Goal: Information Seeking & Learning: Learn about a topic

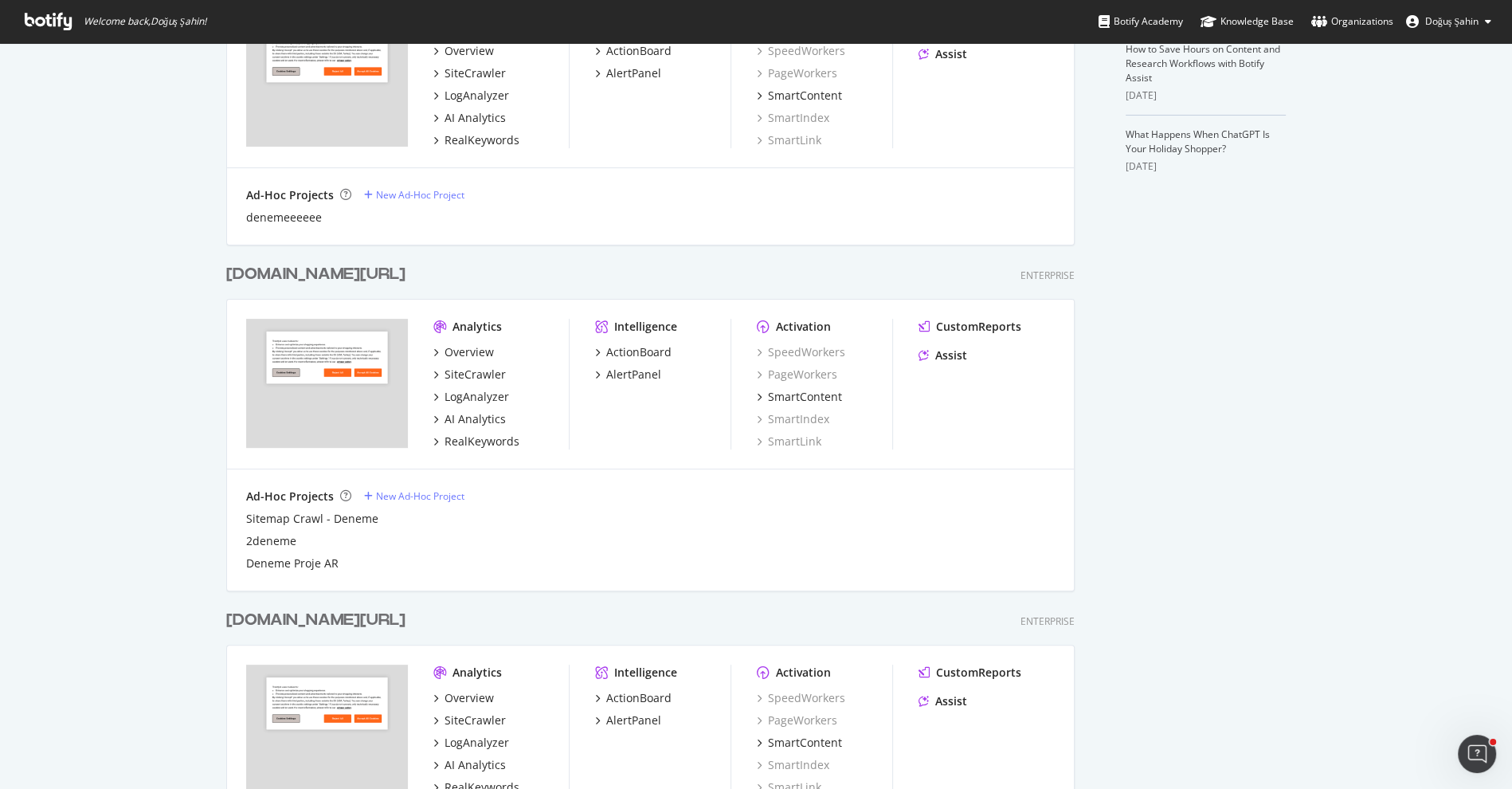
scroll to position [531, 0]
click at [561, 497] on div "Ad-Hoc Projects New Ad-Hoc Project" at bounding box center [650, 497] width 809 height 16
click at [483, 442] on div "RealKeywords" at bounding box center [482, 441] width 75 height 16
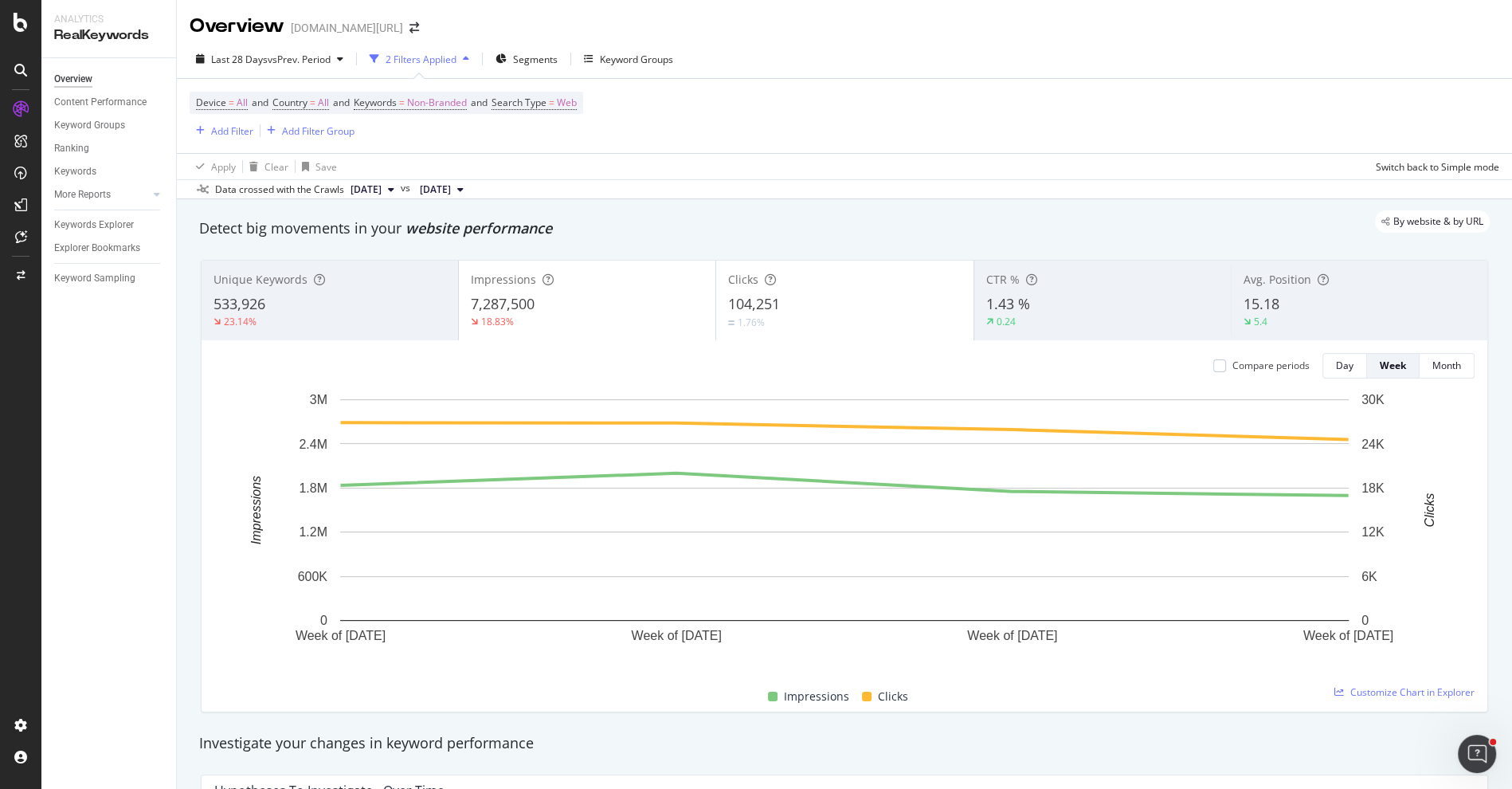
click at [656, 145] on div "Device = All and Country = All and Keywords = Non-Branded and Search Type = Web…" at bounding box center [844, 116] width 1310 height 74
click at [244, 128] on div "Add Filter" at bounding box center [232, 131] width 42 height 13
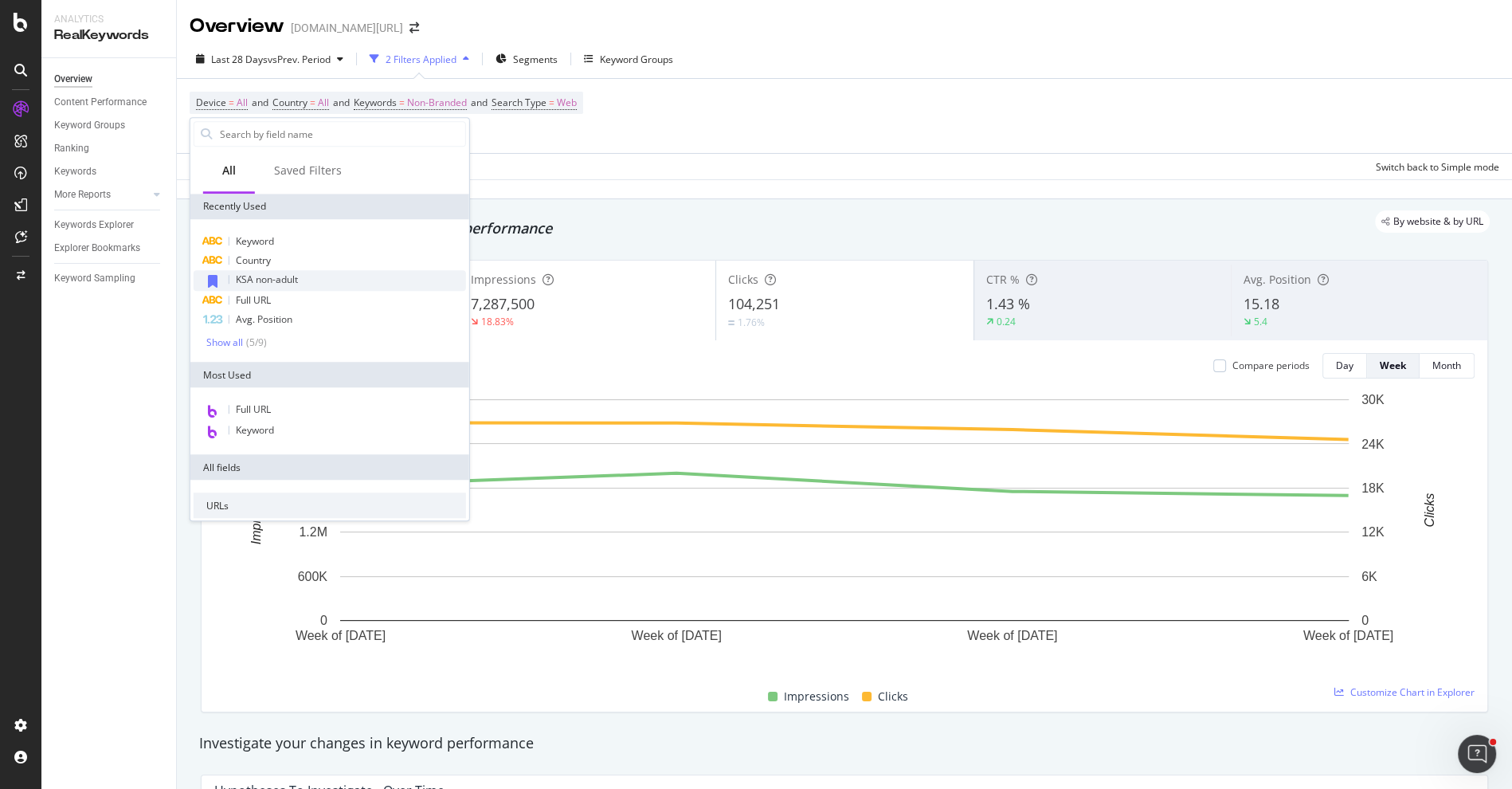
click at [284, 278] on span "KSA non-adult" at bounding box center [266, 279] width 62 height 13
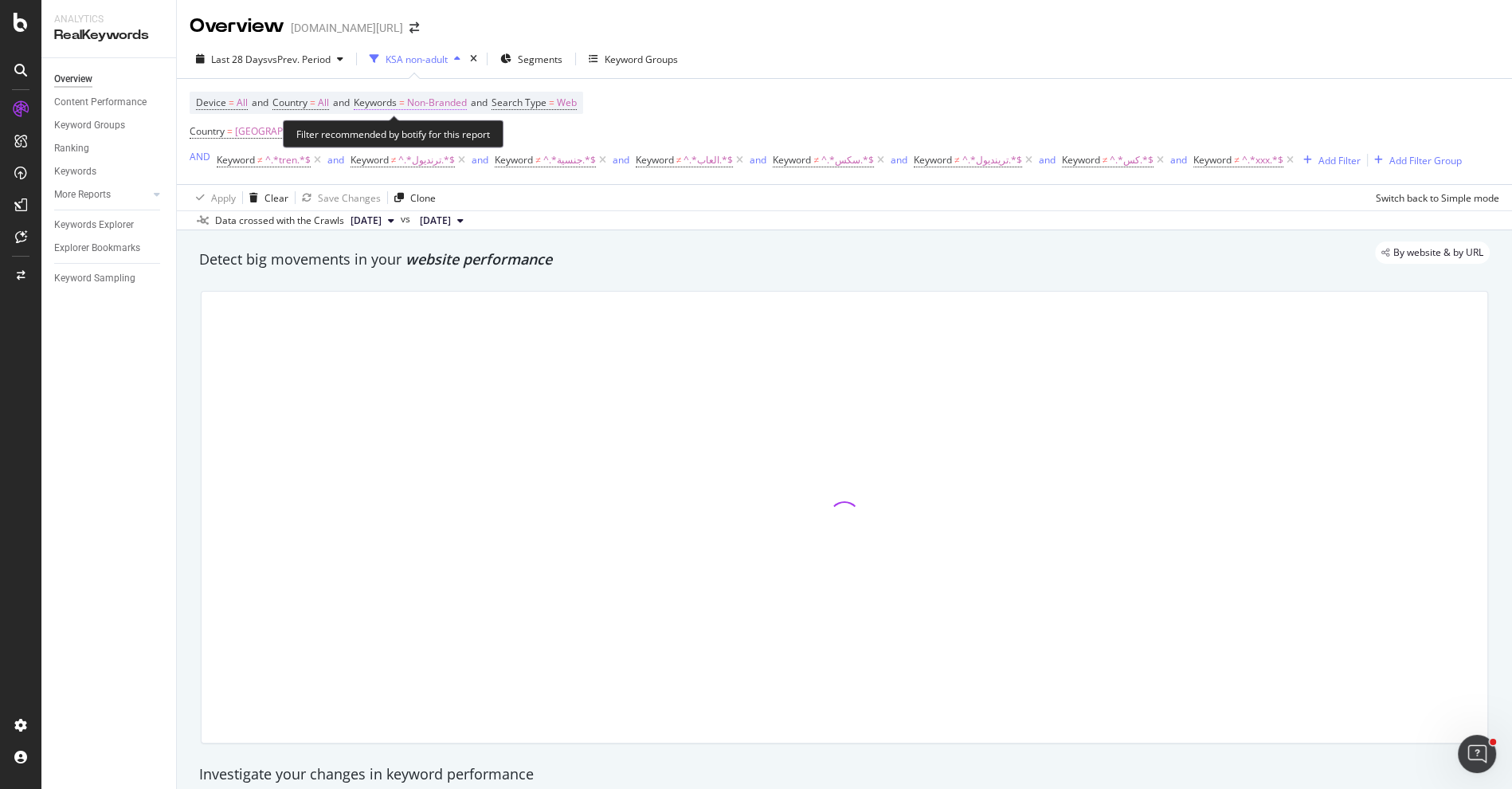
click at [435, 92] on span "Non-Branded" at bounding box center [437, 102] width 59 height 22
click at [440, 145] on div "Non-Branded" at bounding box center [419, 139] width 85 height 24
click at [442, 84] on div "Device = All and Country = All and Keywords = Non-Branded and Search Type = Web…" at bounding box center [844, 131] width 1310 height 105
click at [442, 97] on span "Non-Branded" at bounding box center [437, 102] width 59 height 22
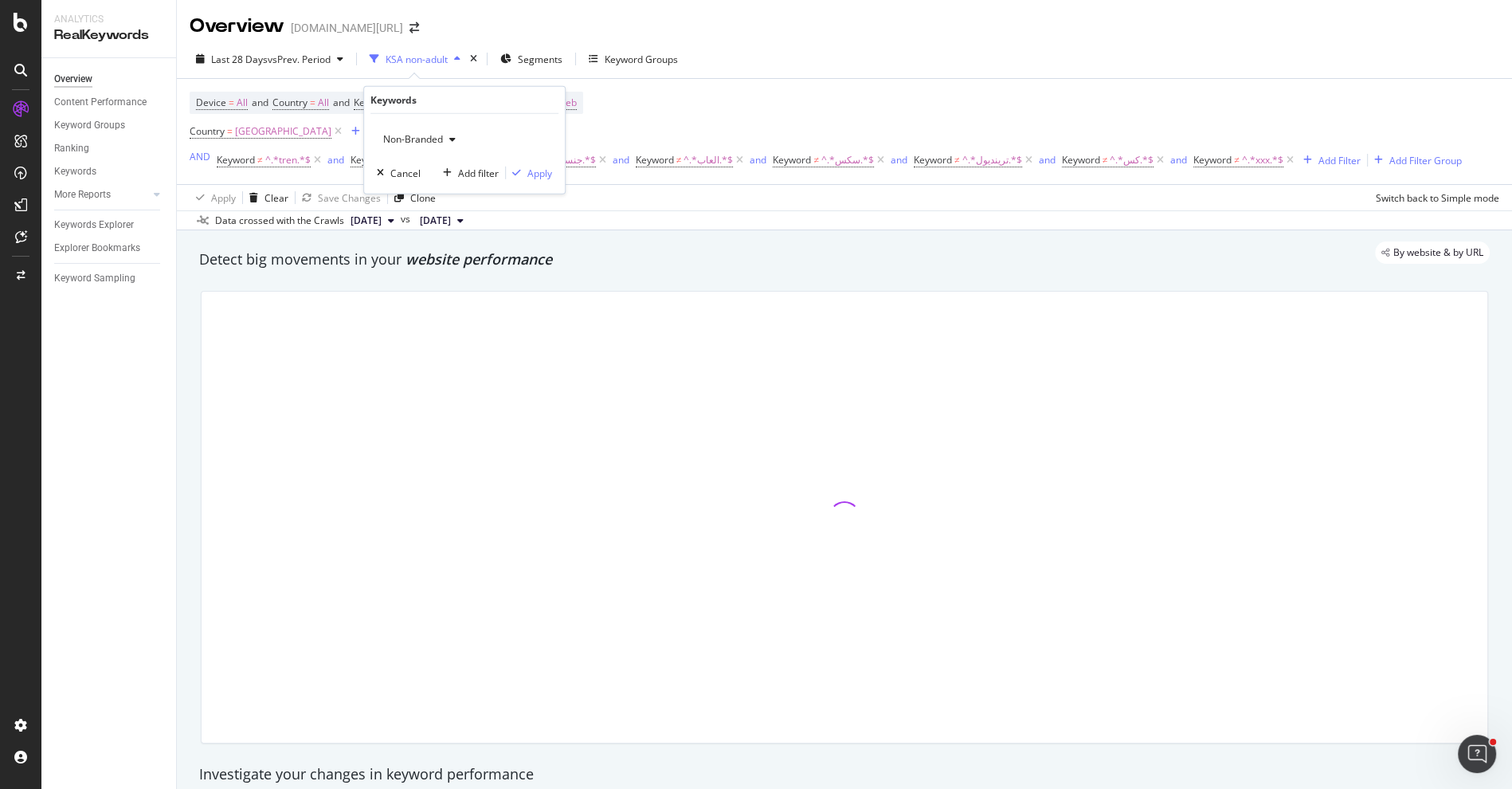
click at [440, 141] on span "Non-Branded" at bounding box center [410, 139] width 66 height 13
click at [453, 233] on span "Non-Branded & Anonymized queries" at bounding box center [471, 240] width 163 height 14
click at [547, 169] on div "Apply" at bounding box center [553, 173] width 25 height 13
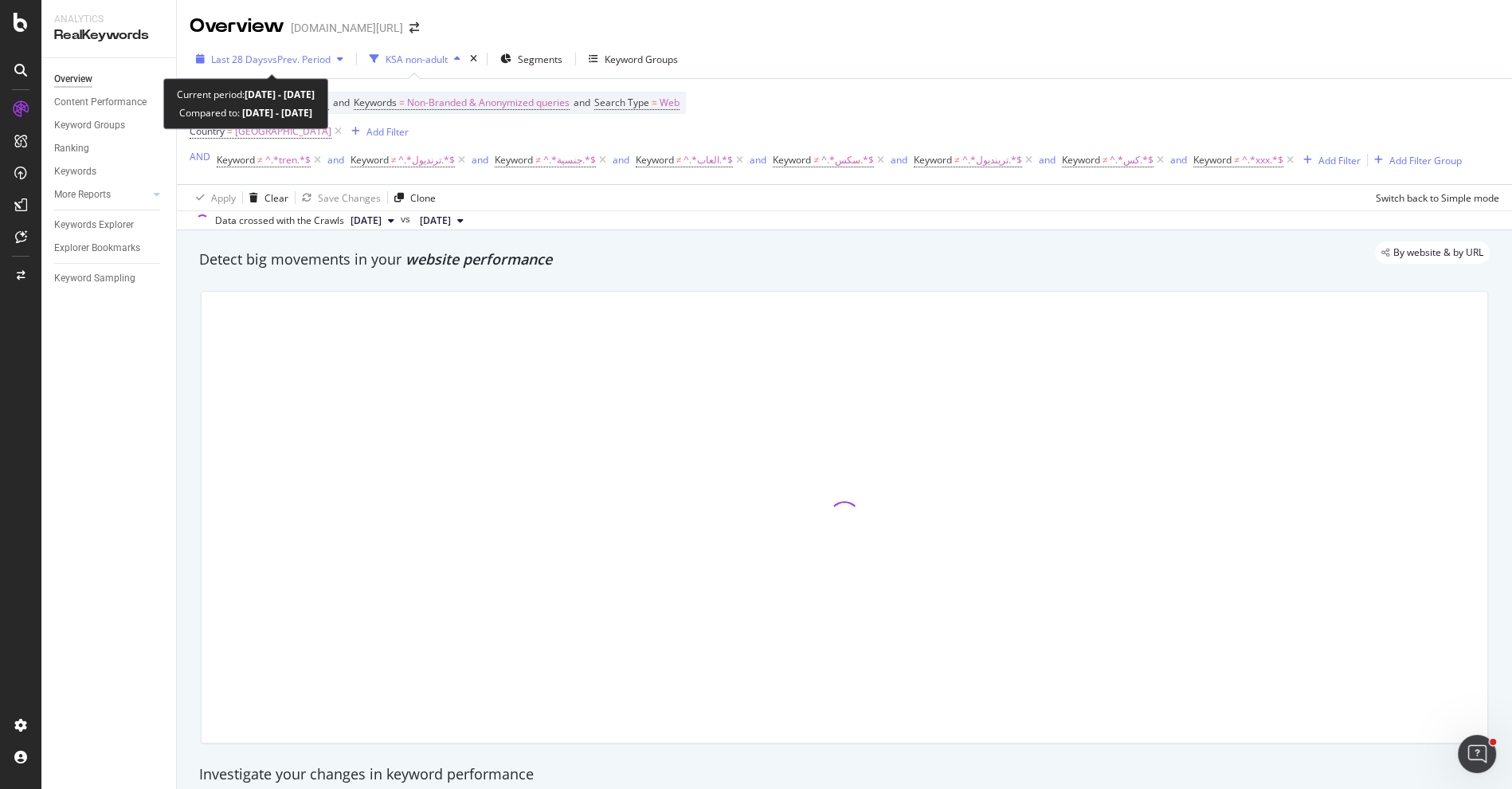
click at [231, 56] on span "Last 28 Days" at bounding box center [240, 59] width 56 height 13
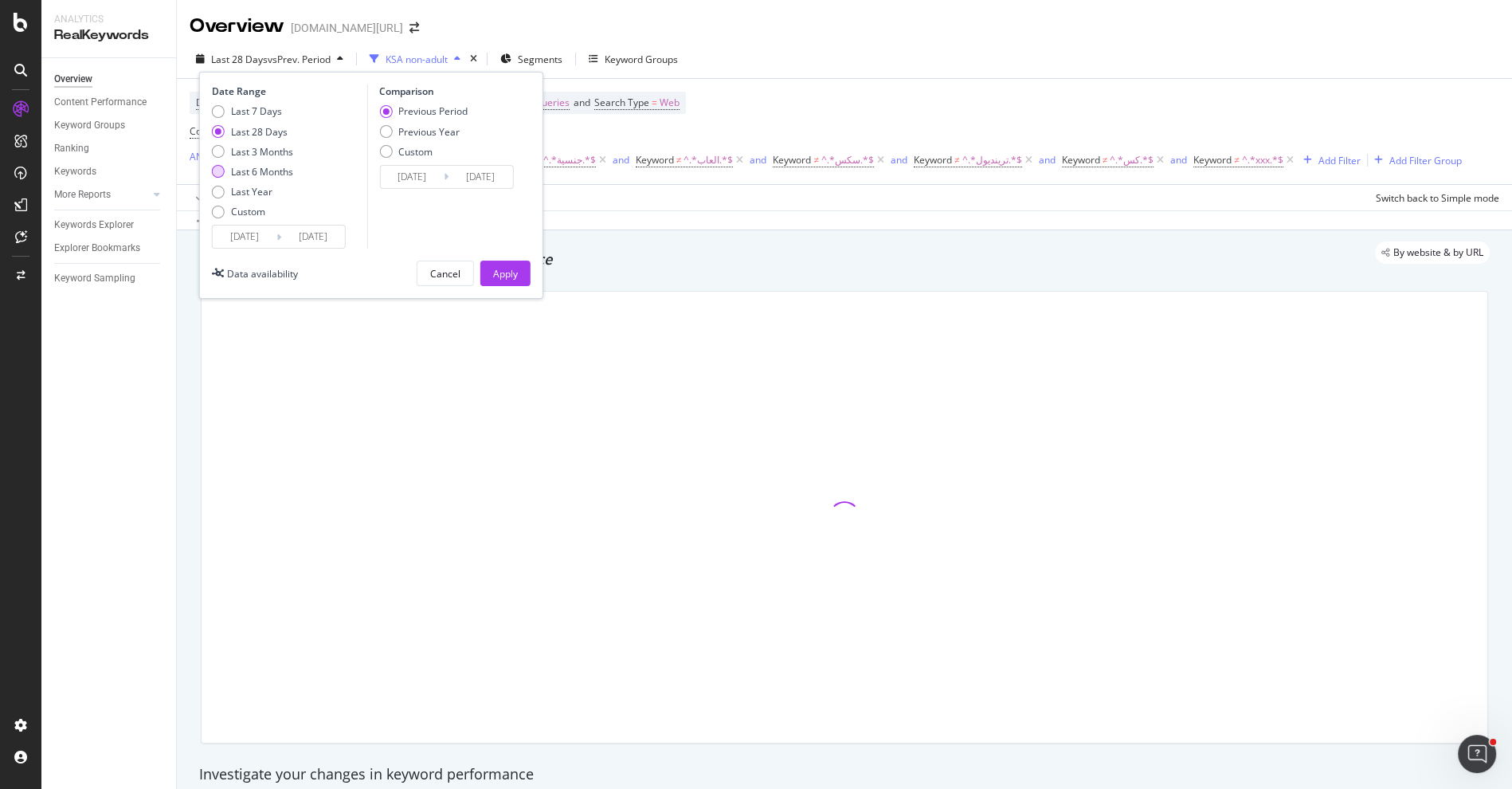
click at [272, 165] on div "Last 6 Months" at bounding box center [262, 172] width 62 height 13
type input "2025/04/13"
type input "2024/10/12"
type input "2025/04/12"
click at [511, 273] on div "Apply" at bounding box center [506, 273] width 25 height 13
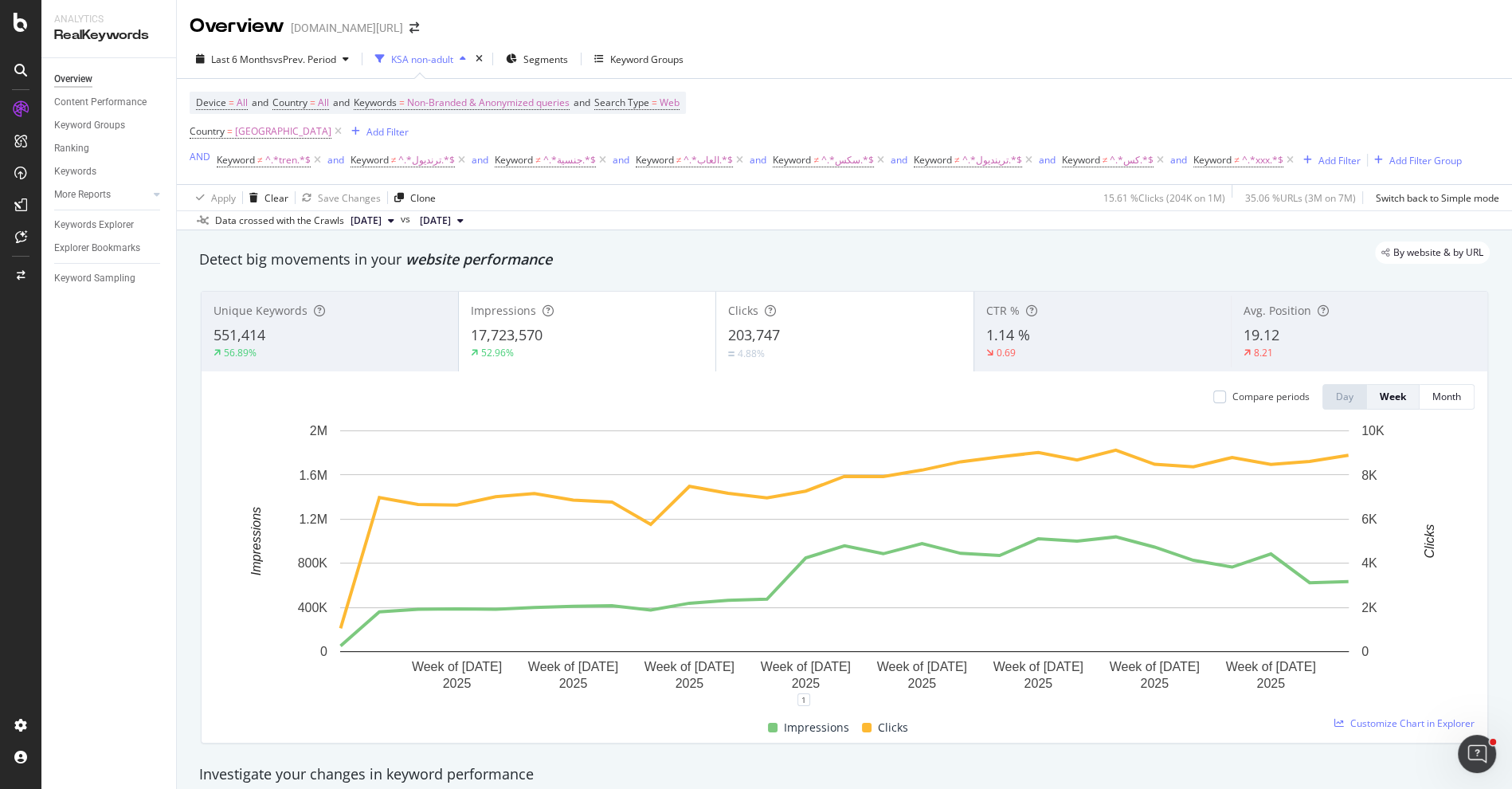
click at [586, 347] on div "52.96%" at bounding box center [587, 352] width 233 height 14
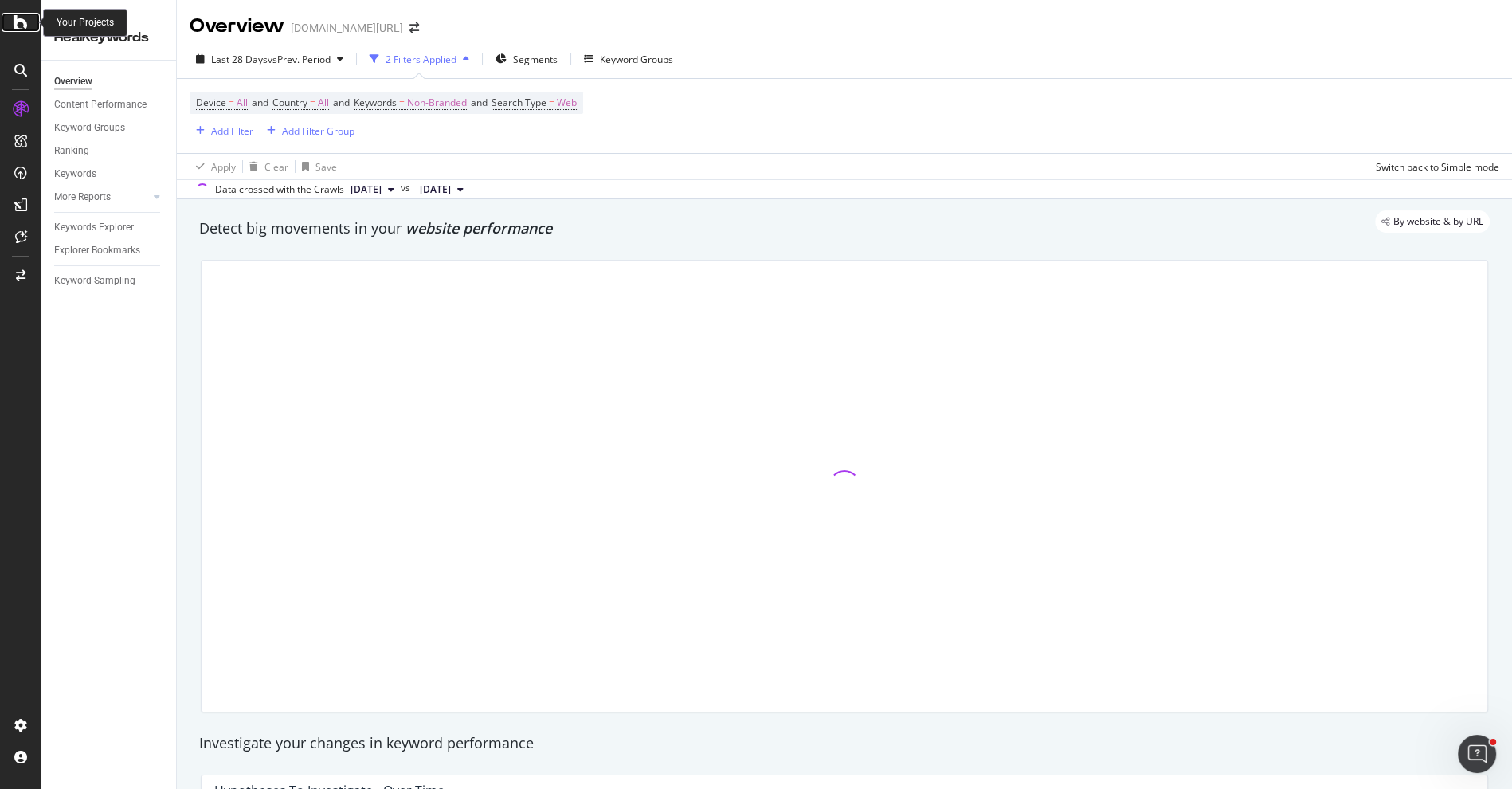
click at [13, 30] on icon at bounding box center [20, 21] width 14 height 19
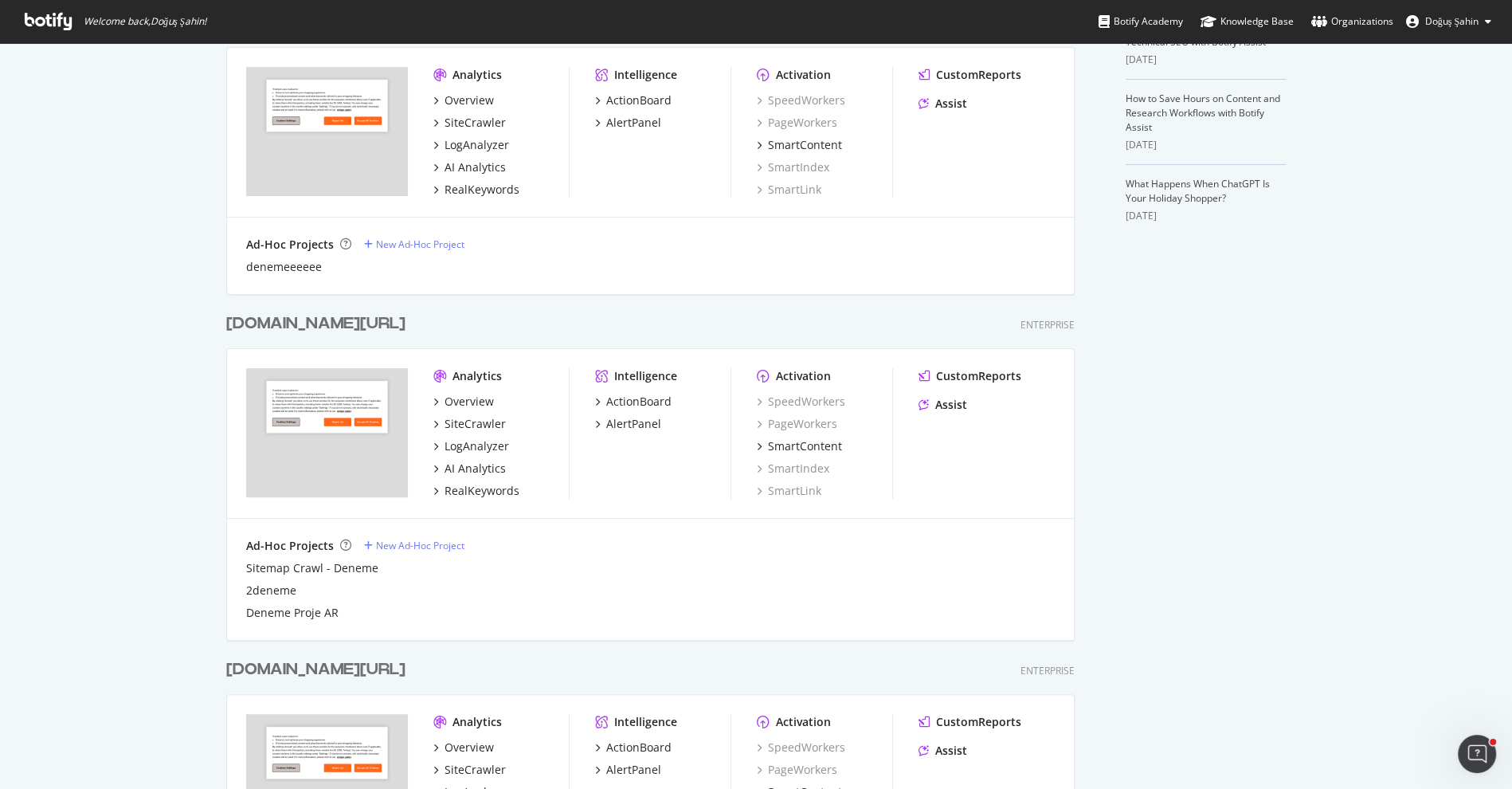
scroll to position [498, 0]
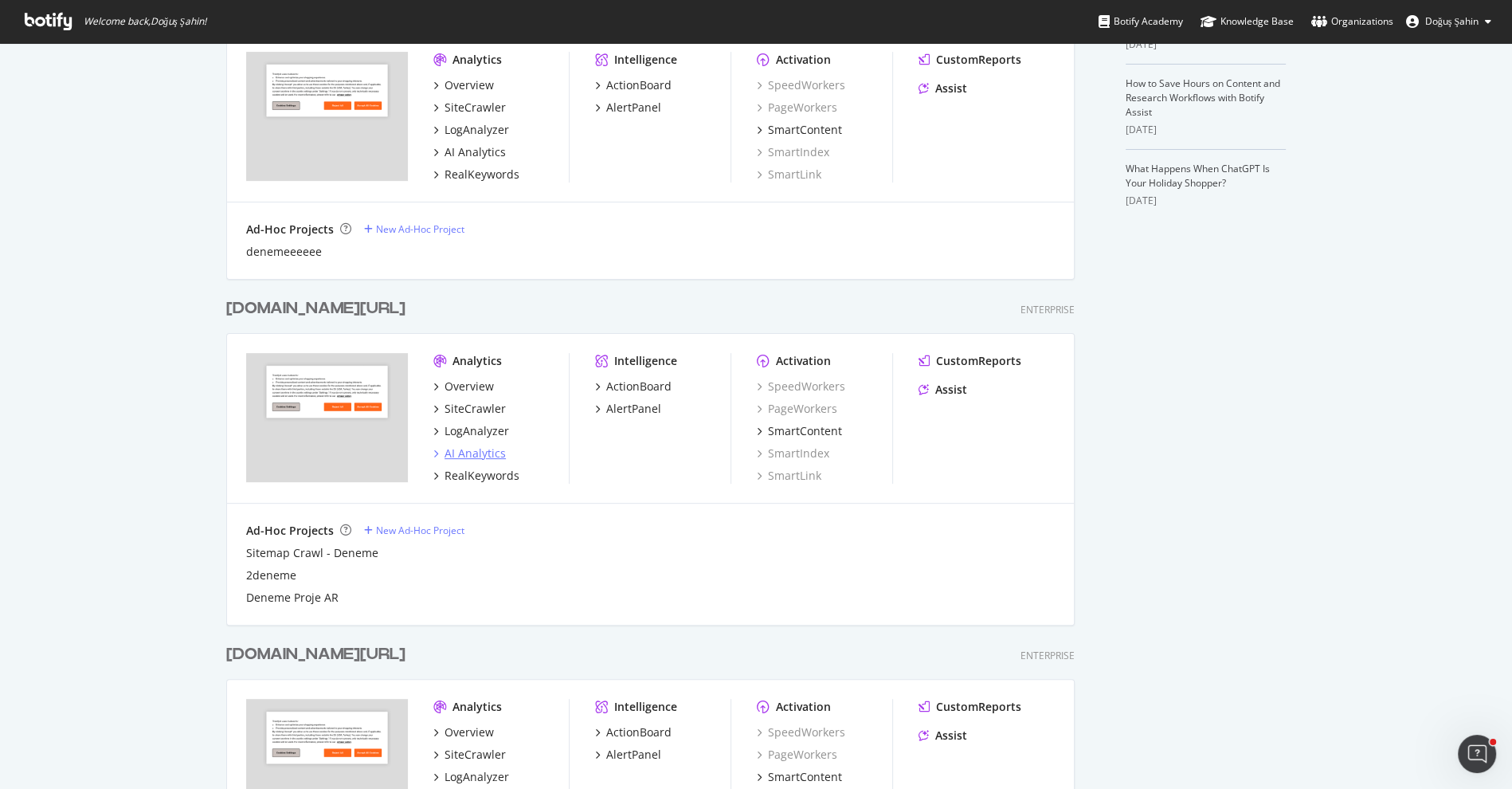
click at [481, 450] on div "AI Analytics" at bounding box center [475, 453] width 61 height 16
